Goal: Use online tool/utility: Utilize a website feature to perform a specific function

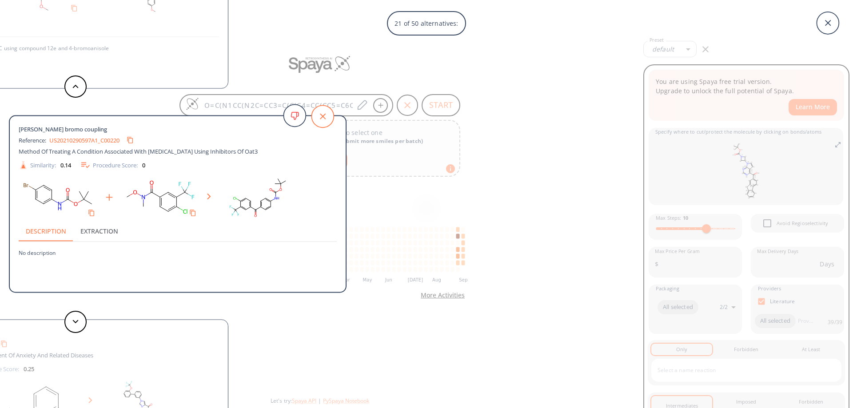
click at [317, 117] on icon at bounding box center [323, 116] width 22 height 22
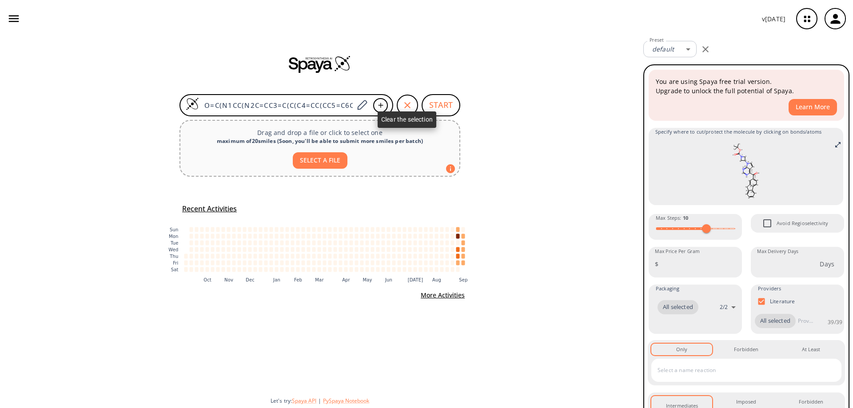
click at [406, 104] on icon "button" at bounding box center [407, 105] width 11 height 11
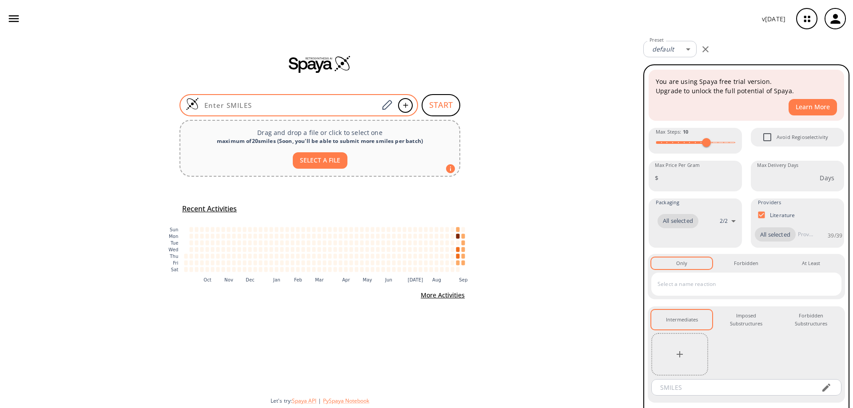
click at [333, 102] on input at bounding box center [289, 105] width 180 height 9
paste input "O=C(OC(C)(C)C)N1C[C@H](N)[C@H]1C(OC)=O"
type input "O=C(OC(C)(C)C)N1C[C@H](N)[C@H]1C(OC)=O"
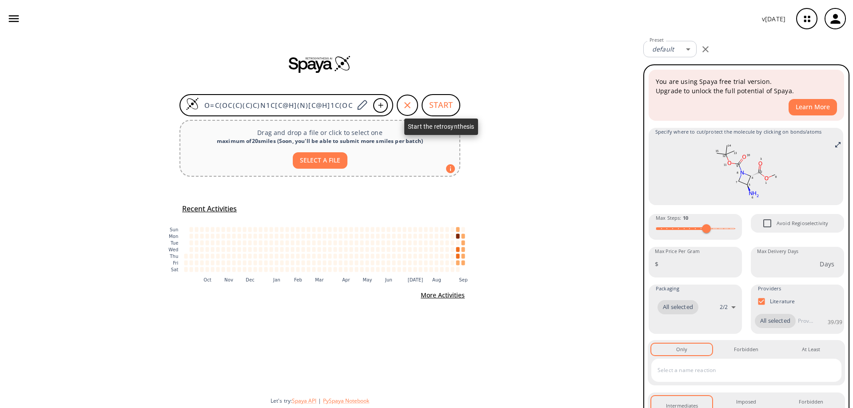
click at [447, 103] on button "START" at bounding box center [441, 105] width 39 height 22
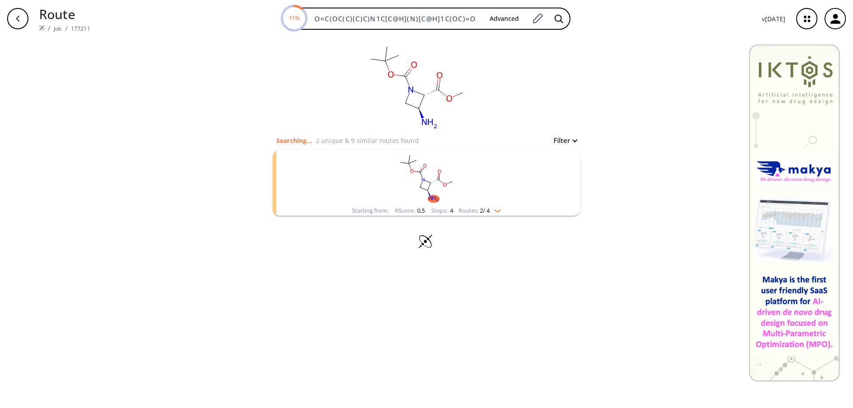
click at [434, 174] on rect "clusters" at bounding box center [426, 178] width 231 height 56
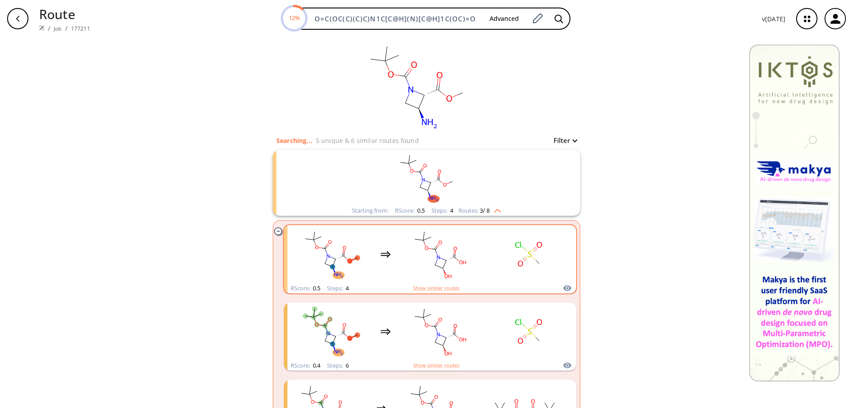
click at [440, 255] on rect "clusters" at bounding box center [440, 255] width 80 height 56
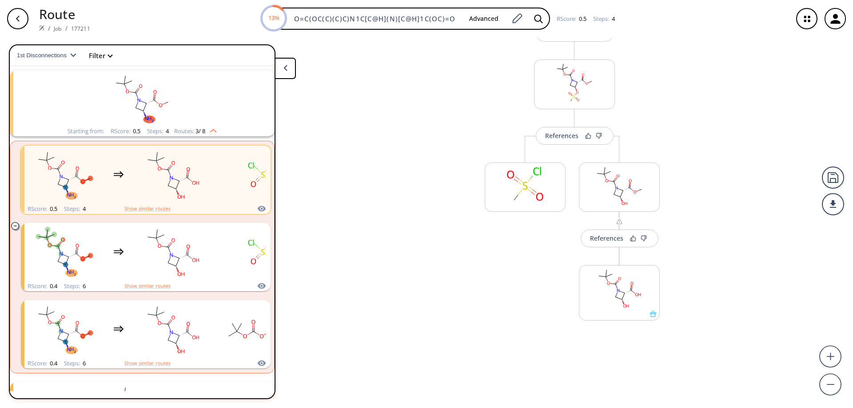
scroll to position [222, 0]
click at [612, 237] on button "References" at bounding box center [620, 231] width 78 height 18
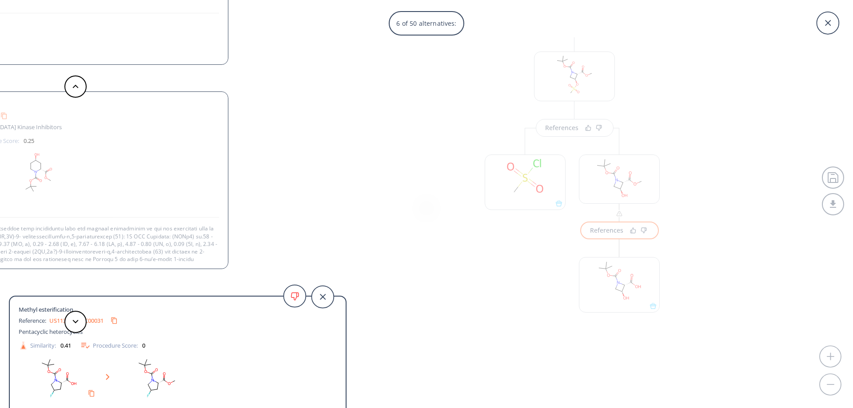
scroll to position [32, 0]
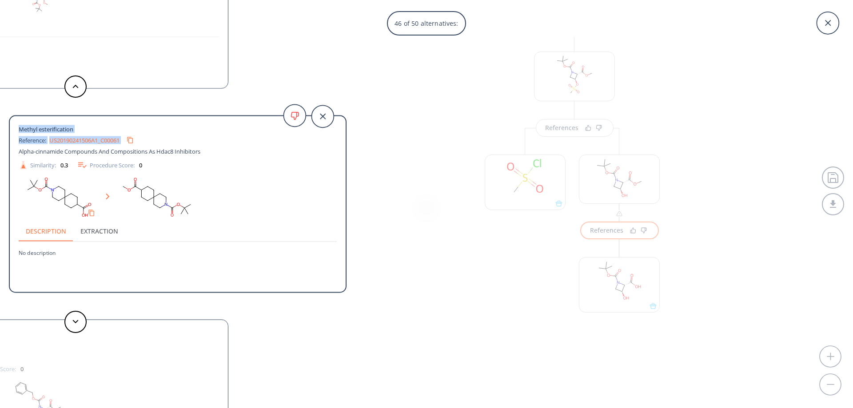
drag, startPoint x: 148, startPoint y: 31, endPoint x: 151, endPoint y: 134, distance: 103.1
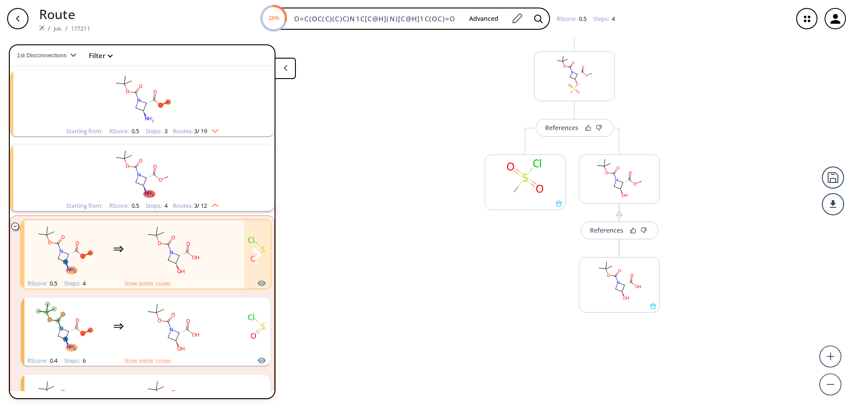
click at [171, 243] on rect "clusters" at bounding box center [173, 250] width 80 height 56
click at [611, 232] on div "References" at bounding box center [606, 231] width 33 height 6
